Goal: Transaction & Acquisition: Purchase product/service

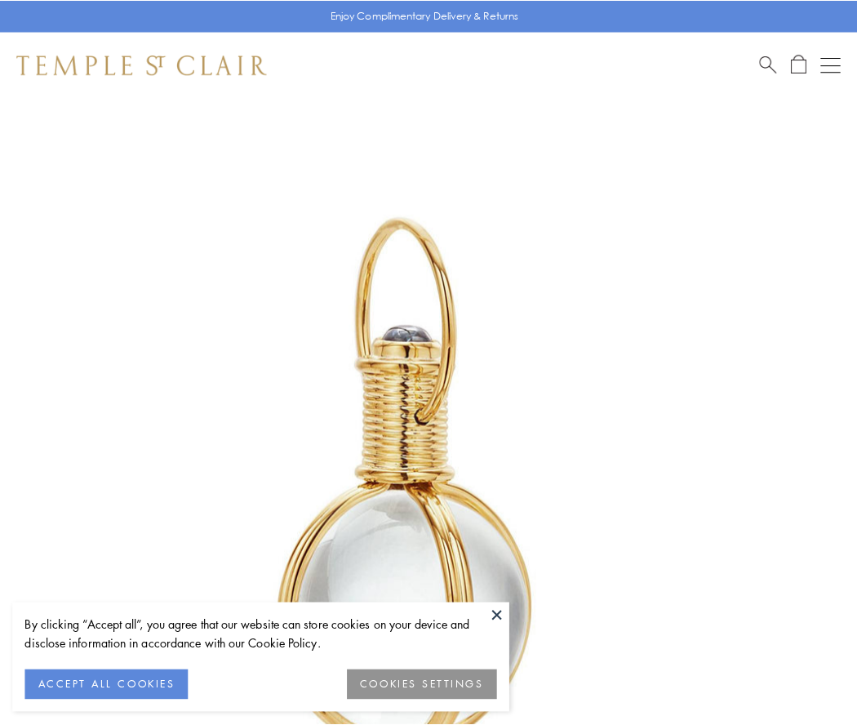
scroll to position [426, 0]
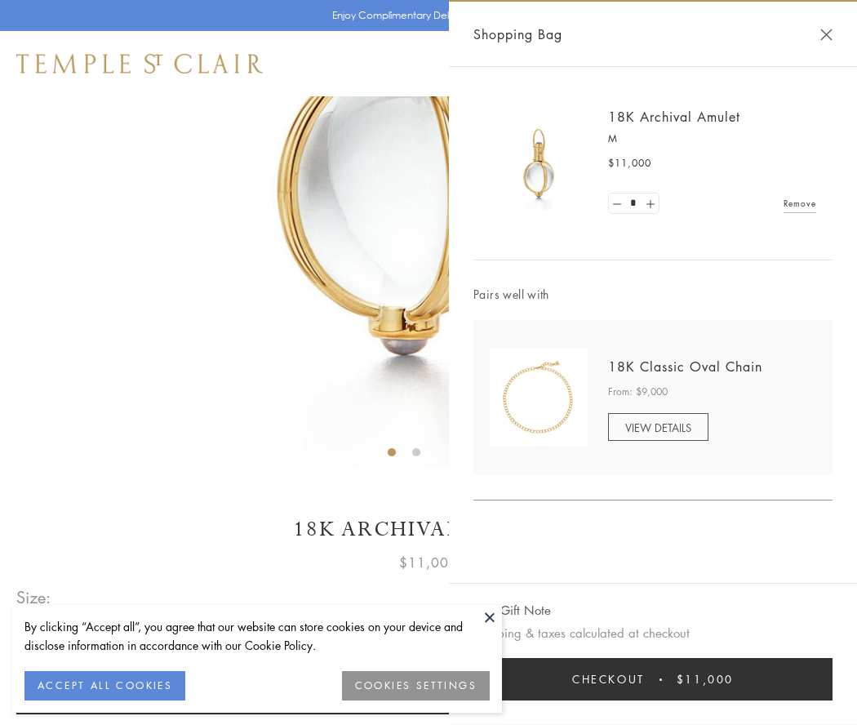
click at [653, 679] on button "Checkout $11,000" at bounding box center [652, 679] width 359 height 42
